Goal: Task Accomplishment & Management: Use online tool/utility

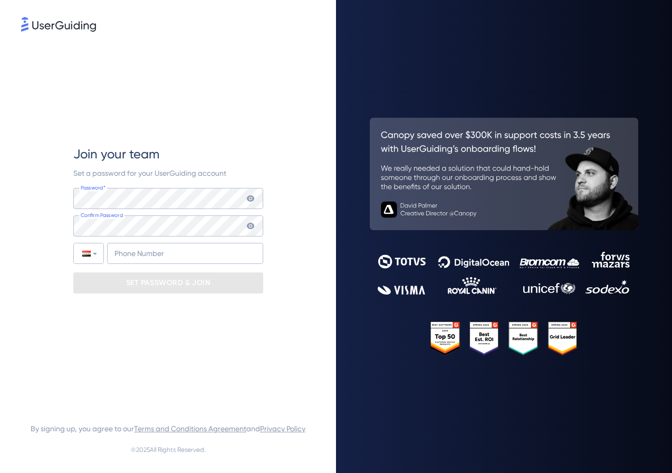
click at [72, 27] on img at bounding box center [58, 24] width 75 height 15
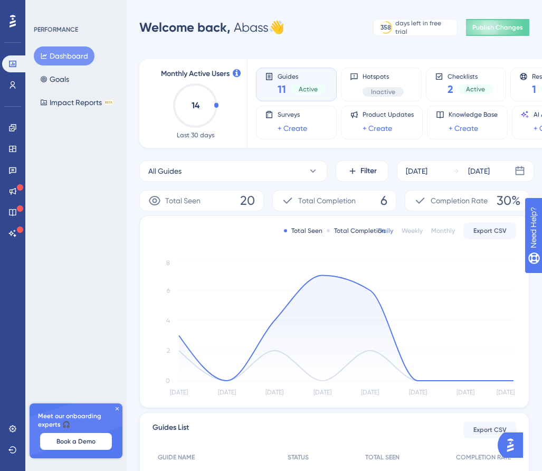
click at [517, 448] on img "Open AI Assistant Launcher" at bounding box center [510, 444] width 19 height 19
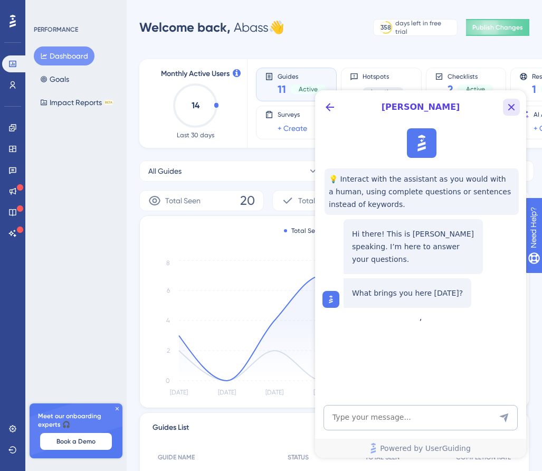
click at [510, 107] on icon "Close Button" at bounding box center [511, 107] width 7 height 7
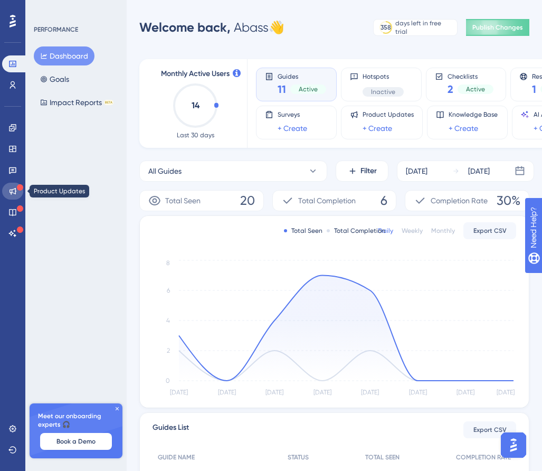
click at [12, 189] on icon at bounding box center [12, 191] width 8 height 8
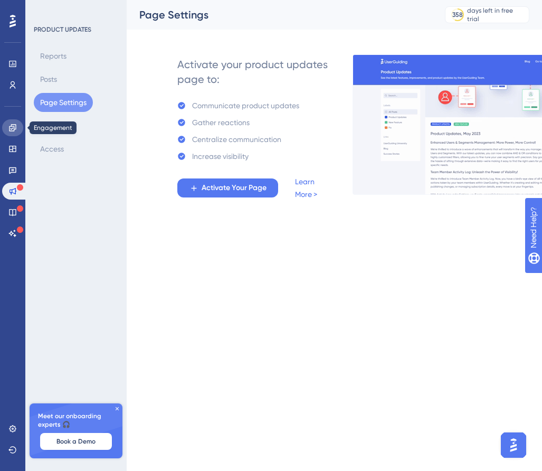
click at [16, 132] on link at bounding box center [12, 127] width 21 height 17
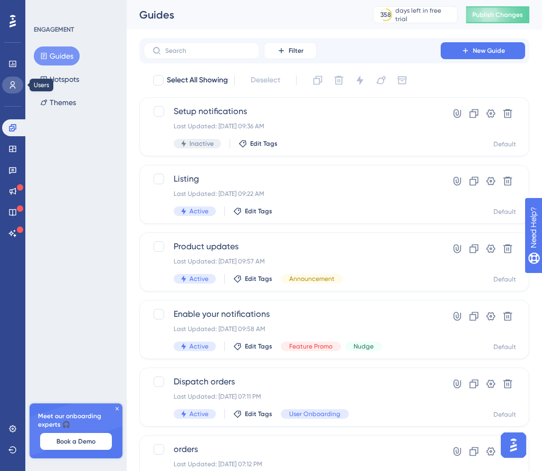
click at [11, 84] on icon at bounding box center [13, 84] width 6 height 7
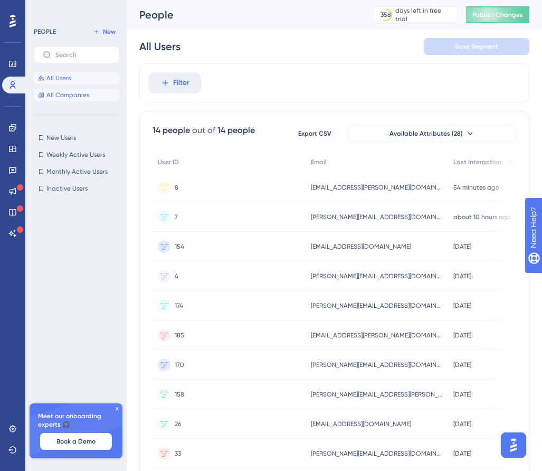
click at [74, 97] on span "All Companies" at bounding box center [67, 95] width 43 height 8
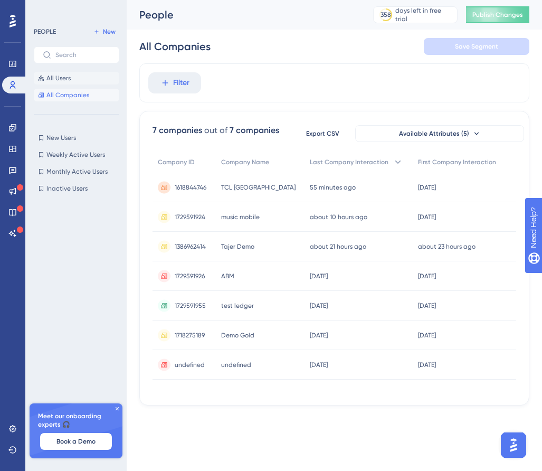
click at [64, 77] on span "All Users" at bounding box center [58, 78] width 24 height 8
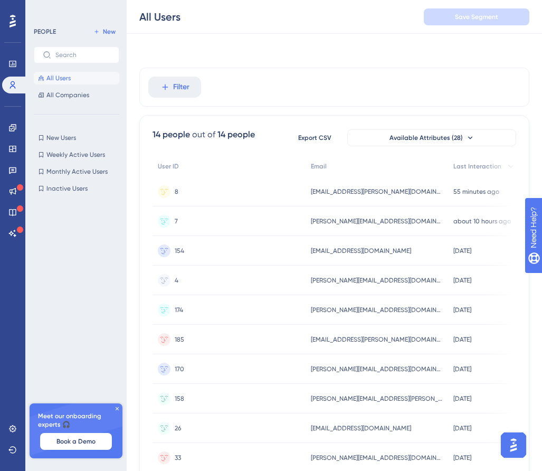
scroll to position [183, 0]
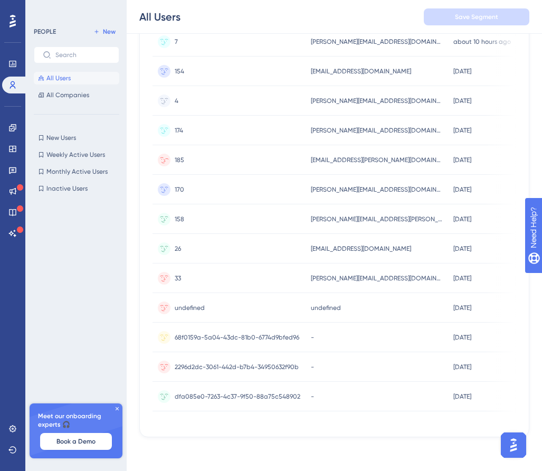
click at [359, 156] on span "[EMAIL_ADDRESS][PERSON_NAME][DOMAIN_NAME]" at bounding box center [377, 160] width 132 height 8
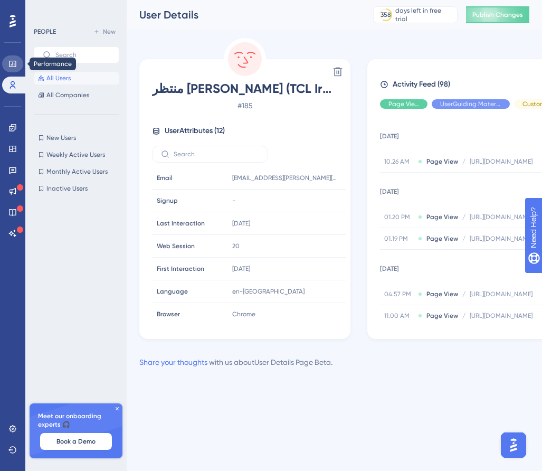
click at [16, 67] on icon at bounding box center [12, 64] width 8 height 8
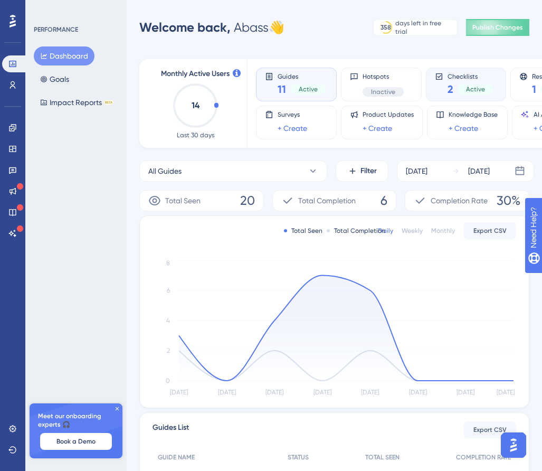
click at [450, 88] on div "2 Active" at bounding box center [471, 89] width 46 height 15
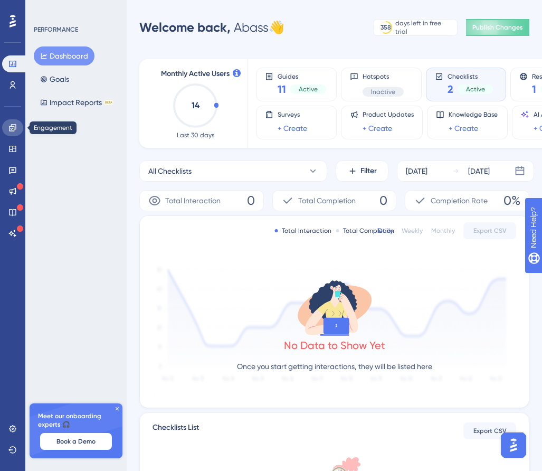
click at [19, 129] on link at bounding box center [12, 127] width 21 height 17
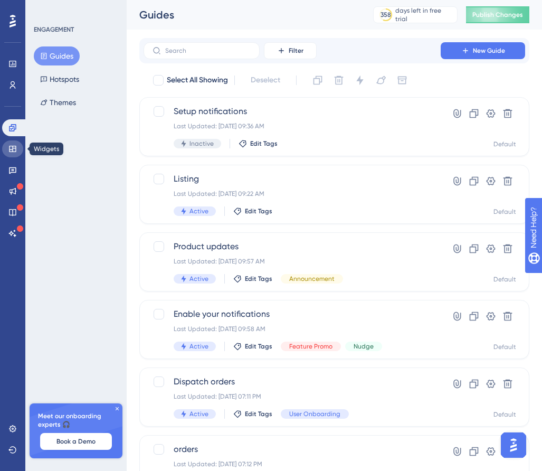
click at [16, 153] on link at bounding box center [12, 148] width 21 height 17
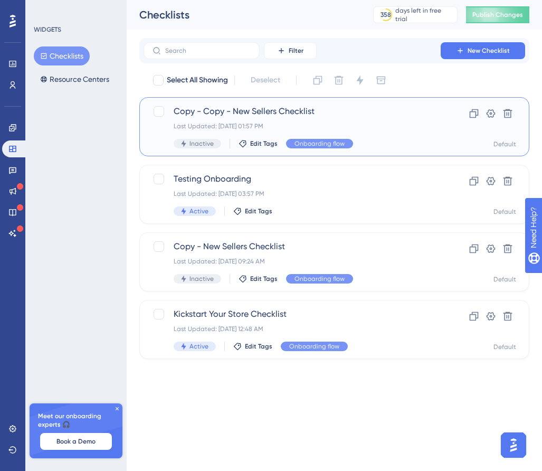
click at [280, 112] on span "Copy - Copy - New Sellers Checklist" at bounding box center [292, 111] width 237 height 13
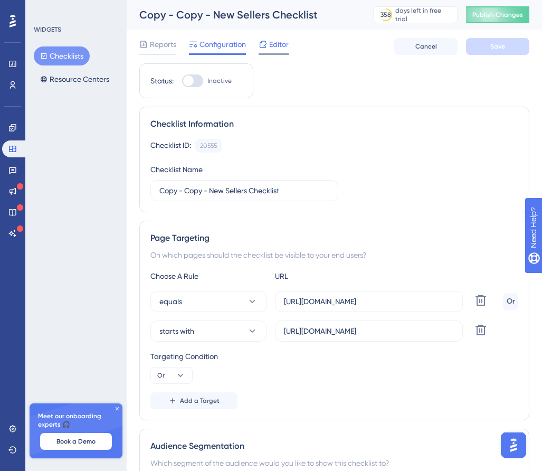
click at [260, 48] on icon at bounding box center [263, 44] width 8 height 8
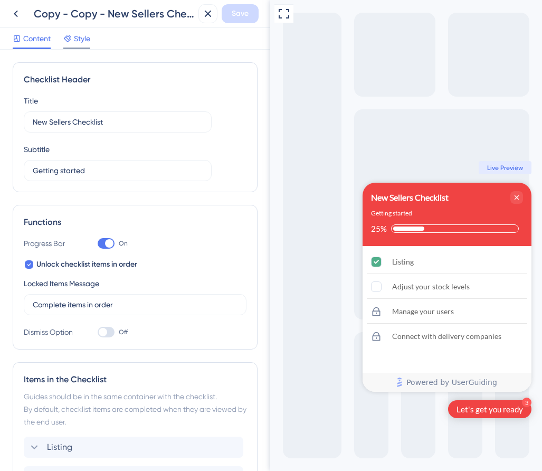
click at [80, 43] on span "Style" at bounding box center [82, 38] width 16 height 13
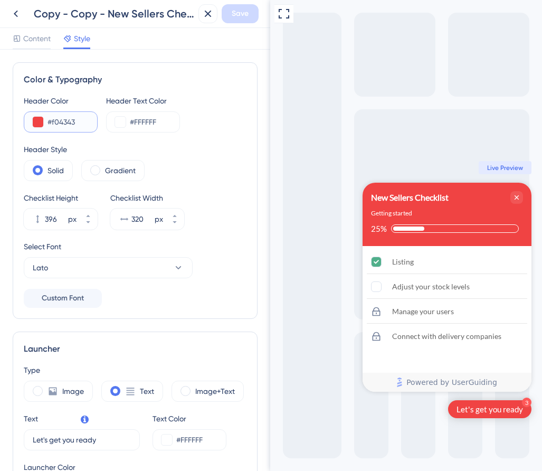
click at [50, 119] on input "#f04343" at bounding box center [68, 122] width 41 height 13
